Goal: Task Accomplishment & Management: Manage account settings

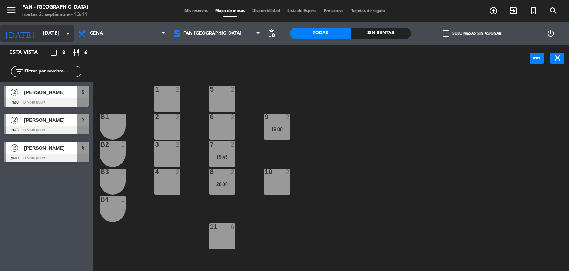
click at [39, 30] on input "[DATE]" at bounding box center [74, 33] width 70 height 13
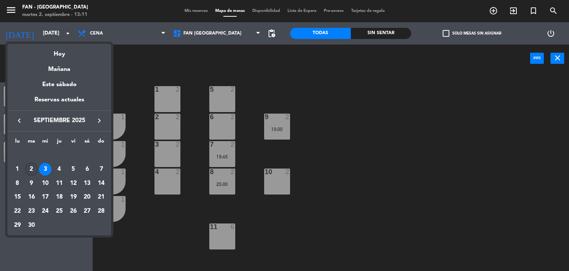
click at [33, 168] on div "2" at bounding box center [31, 169] width 13 height 13
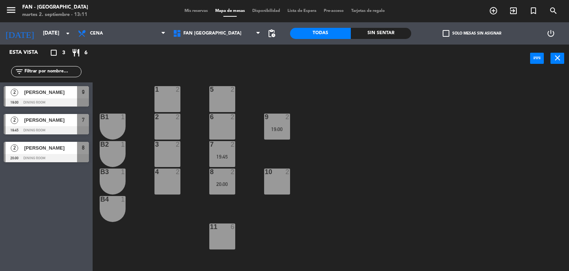
type input "[DATE]"
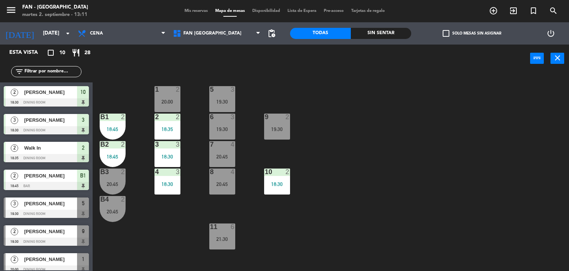
click at [64, 264] on div "[PERSON_NAME]" at bounding box center [50, 259] width 54 height 12
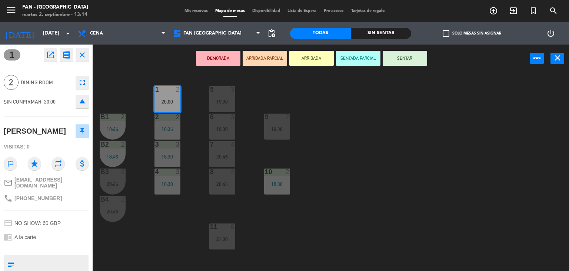
click at [407, 195] on div "1 2 20:00 5 3 19:30 B1 2 18:45 2 2 18:35 9 2 19:30 6 3 19:30 B2 2 18:45 3 3 18:…" at bounding box center [333, 172] width 471 height 198
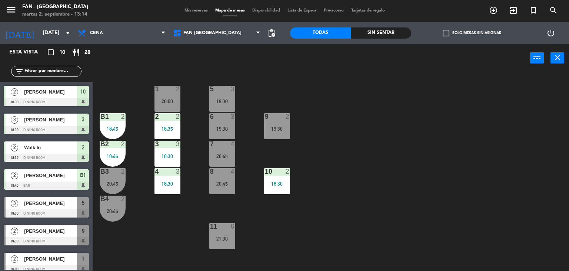
click at [186, 13] on div "Mis reservas Mapa de mesas Disponibilidad Lista de Espera Pre-acceso Tarjetas d…" at bounding box center [285, 10] width 208 height 7
click at [187, 9] on span "Mis reservas" at bounding box center [196, 11] width 31 height 4
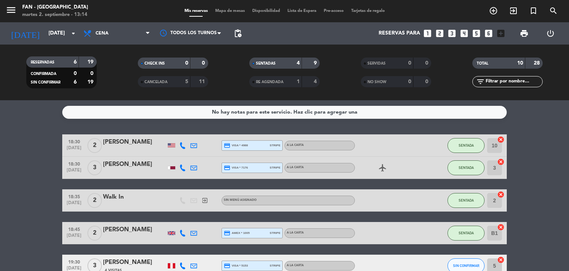
click at [527, 201] on bookings-row "18:30 [DATE] 2 [PERSON_NAME] credit_card visa * 4988 stripe A la carta SENTADA …" at bounding box center [284, 276] width 569 height 285
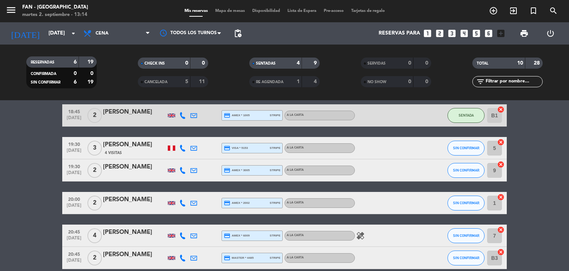
scroll to position [185, 0]
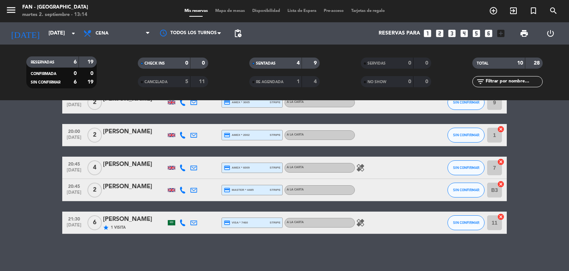
click at [181, 132] on icon at bounding box center [182, 135] width 7 height 7
click at [198, 123] on span at bounding box center [201, 123] width 6 height 6
click at [113, 128] on div "[PERSON_NAME]" at bounding box center [134, 132] width 63 height 10
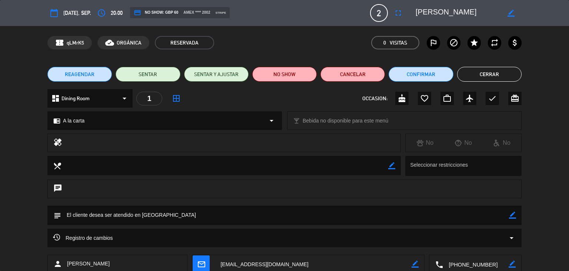
click at [358, 232] on div "Registro de cambios arrow_drop_down" at bounding box center [284, 237] width 474 height 19
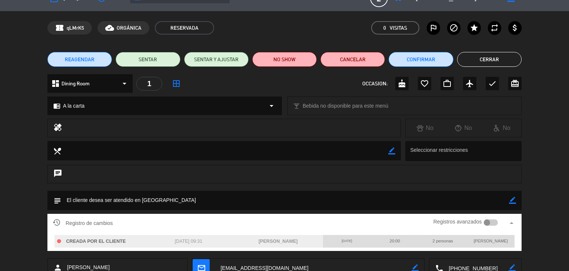
scroll to position [30, 0]
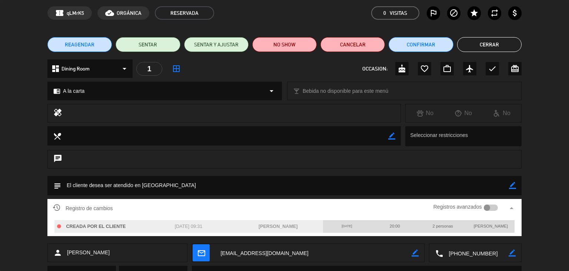
click at [491, 43] on button "Cerrar" at bounding box center [489, 44] width 64 height 15
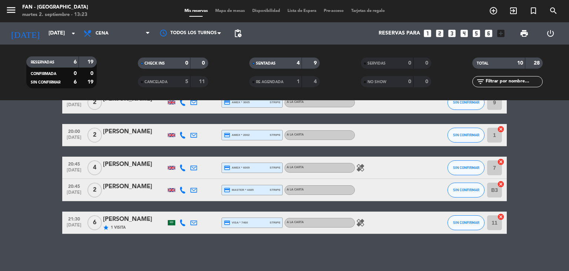
click at [225, 11] on span "Mapa de mesas" at bounding box center [230, 11] width 37 height 4
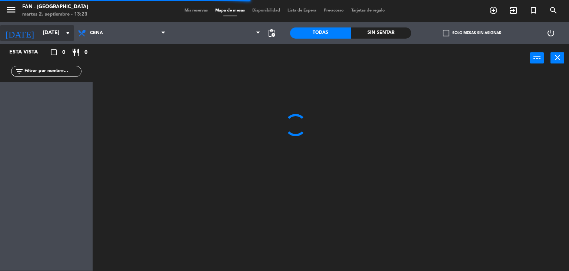
click at [46, 30] on input "[DATE]" at bounding box center [74, 32] width 70 height 13
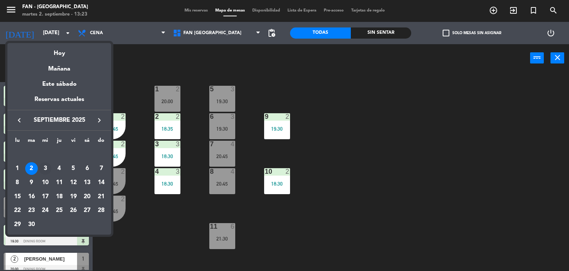
click at [47, 166] on div "3" at bounding box center [45, 168] width 13 height 13
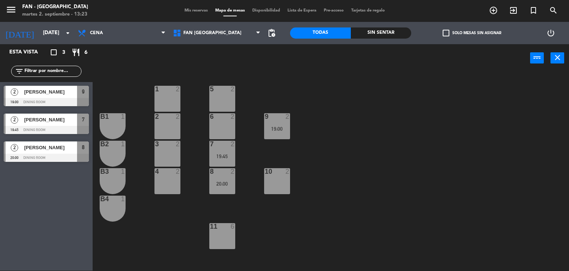
click at [366, 201] on div "1 2 5 2 B1 1 2 2 9 2 19:00 6 2 B2 1 3 2 7 2 19:45 B3 1 10 2 4 2 8 2 20:00 B4 1 …" at bounding box center [333, 171] width 471 height 198
click at [54, 39] on input "[DATE]" at bounding box center [74, 32] width 70 height 13
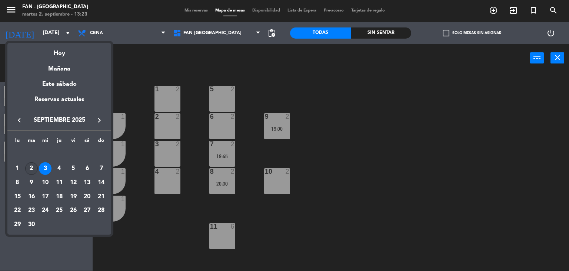
click at [29, 165] on div "2" at bounding box center [31, 168] width 13 height 13
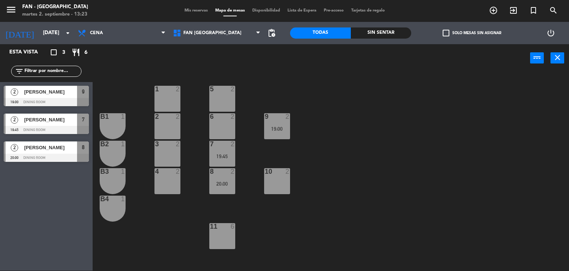
type input "[DATE]"
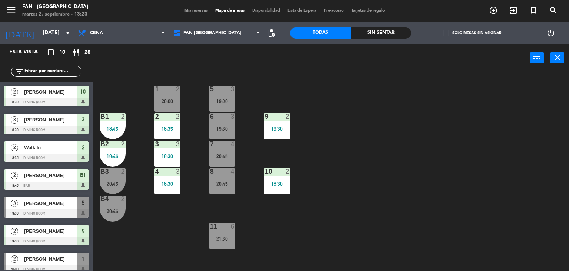
click at [119, 237] on div "1 2 20:00 5 3 19:30 B1 2 18:45 2 2 18:35 9 2 19:30 6 3 19:30 B2 2 18:45 3 3 18:…" at bounding box center [333, 171] width 471 height 198
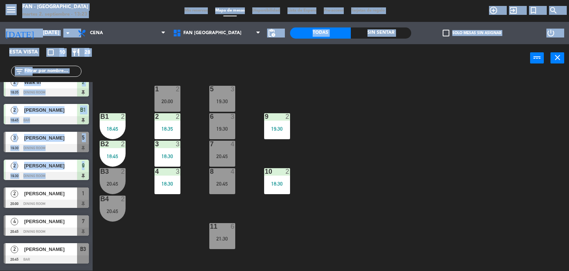
scroll to position [90, 0]
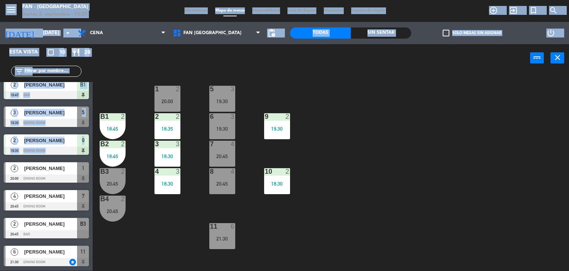
drag, startPoint x: 89, startPoint y: 223, endPoint x: 89, endPoint y: 283, distance: 60.4
click at [89, 270] on html "close × Fan - [GEOGRAPHIC_DATA] × chrome_reader_mode Listado de Reservas accoun…" at bounding box center [284, 135] width 569 height 271
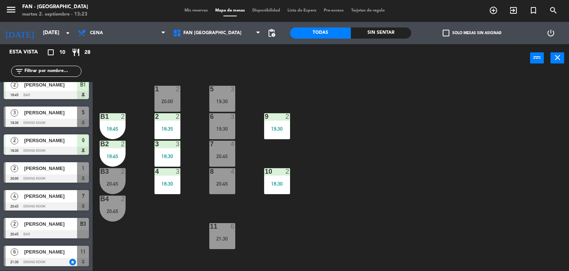
click at [62, 177] on div at bounding box center [46, 178] width 85 height 8
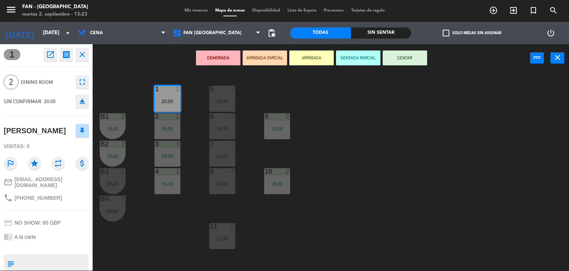
click at [49, 53] on icon "open_in_new" at bounding box center [50, 54] width 9 height 9
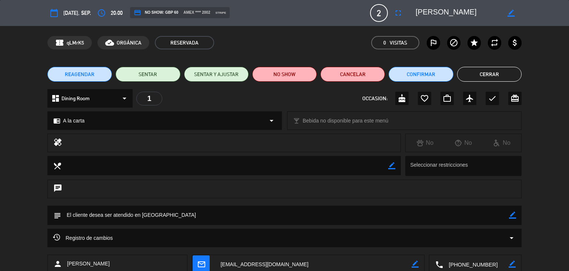
click at [67, 74] on span "REAGENDAR" at bounding box center [80, 74] width 30 height 8
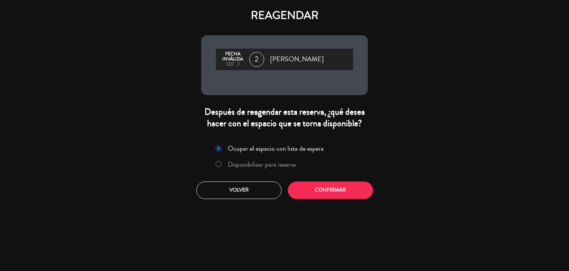
click at [248, 161] on label "Disponibilizar para reserva" at bounding box center [262, 164] width 68 height 7
click at [312, 188] on button "Confirmar" at bounding box center [330, 189] width 85 height 17
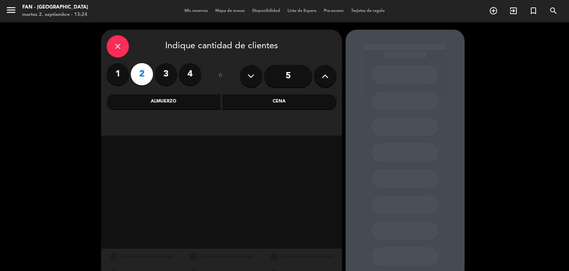
click at [248, 96] on div "Cena" at bounding box center [279, 101] width 114 height 15
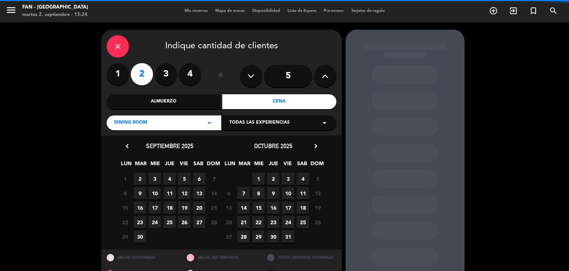
click at [248, 126] on span "Todas las experiencias" at bounding box center [259, 122] width 60 height 7
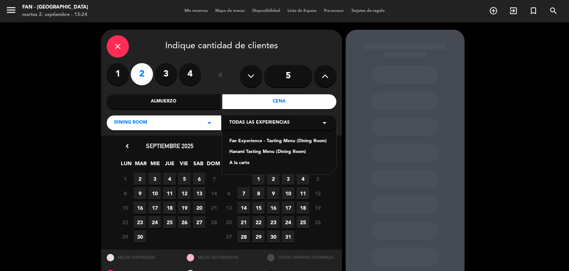
click at [120, 45] on icon "close" at bounding box center [117, 46] width 9 height 9
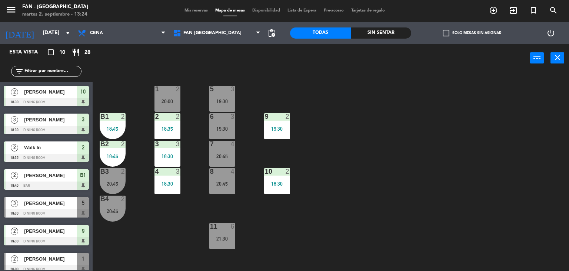
click at [43, 265] on div at bounding box center [46, 269] width 85 height 8
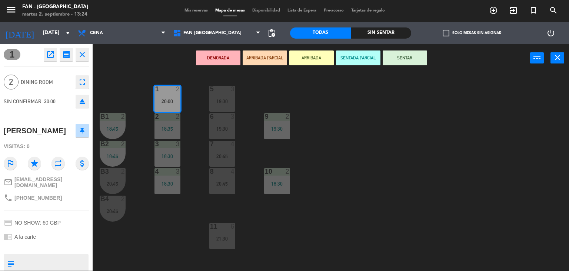
click at [51, 52] on icon "open_in_new" at bounding box center [50, 54] width 9 height 9
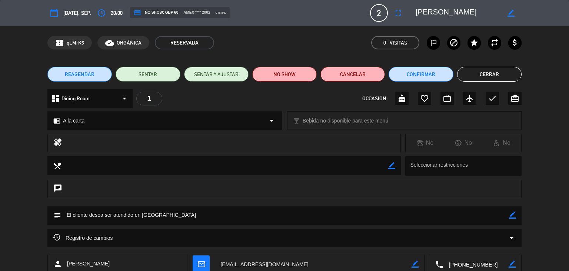
click at [97, 70] on button "REAGENDAR" at bounding box center [79, 74] width 64 height 15
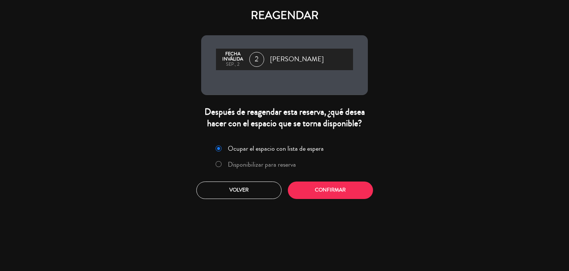
click at [231, 161] on label "Disponibilizar para reserva" at bounding box center [262, 164] width 68 height 7
click at [296, 190] on button "Confirmar" at bounding box center [330, 189] width 85 height 17
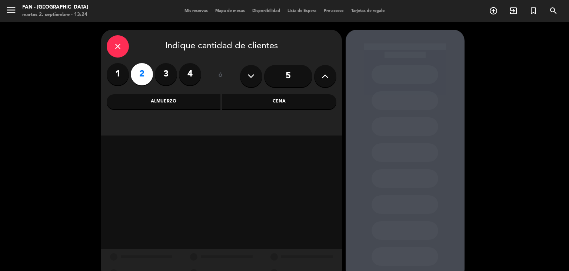
click at [273, 104] on div "Cena" at bounding box center [279, 101] width 114 height 15
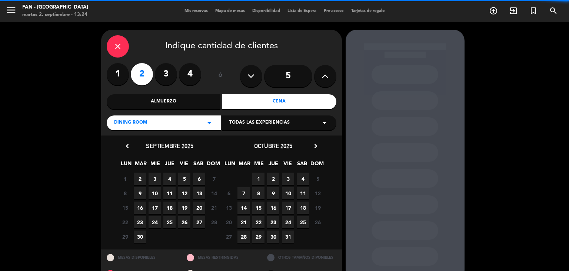
click at [274, 118] on div "Todas las experiencias arrow_drop_down" at bounding box center [279, 122] width 115 height 15
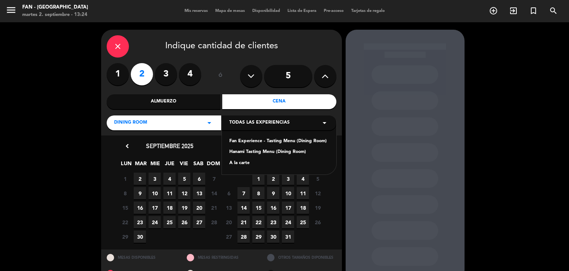
click at [241, 165] on div "A la carte" at bounding box center [279, 162] width 100 height 7
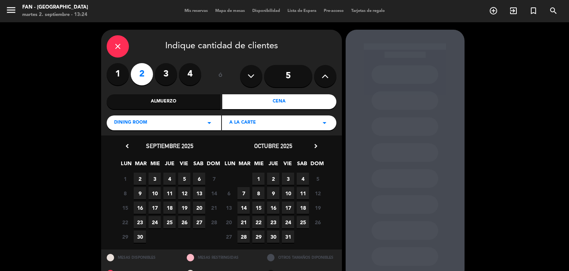
click at [156, 193] on span "10" at bounding box center [155, 193] width 12 height 12
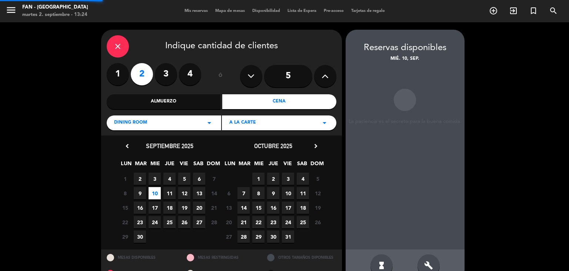
scroll to position [17, 0]
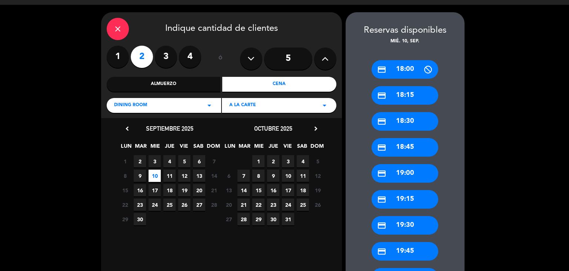
click at [390, 220] on div "credit_card 19:30" at bounding box center [405, 225] width 67 height 19
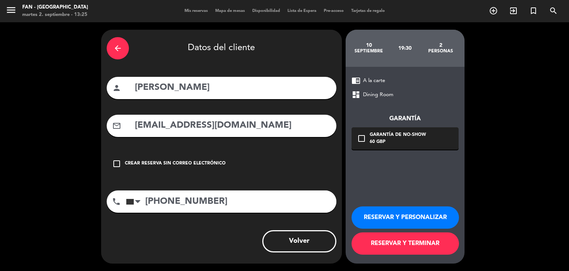
click at [390, 245] on button "RESERVAR Y TERMINAR" at bounding box center [405, 243] width 107 height 22
